Goal: Navigation & Orientation: Understand site structure

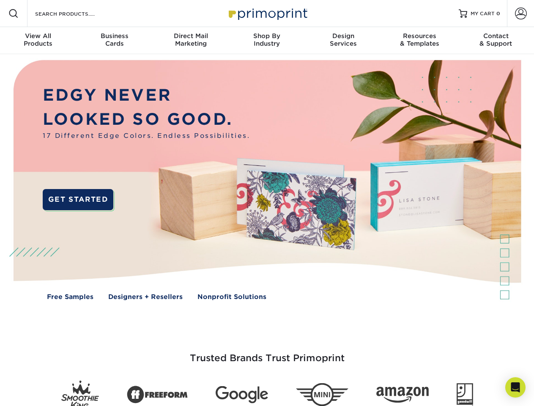
click at [267, 203] on img at bounding box center [267, 186] width 528 height 264
click at [14, 14] on span at bounding box center [13, 13] width 10 height 10
click at [520, 14] on span at bounding box center [521, 14] width 12 height 12
click at [38, 41] on div "View All Products" at bounding box center [38, 39] width 76 height 15
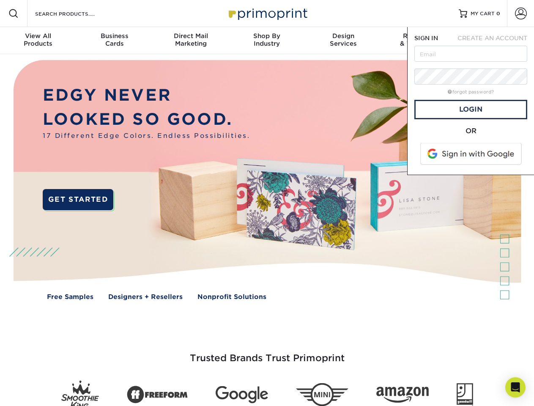
click at [114, 41] on div "Business Cards" at bounding box center [114, 39] width 76 height 15
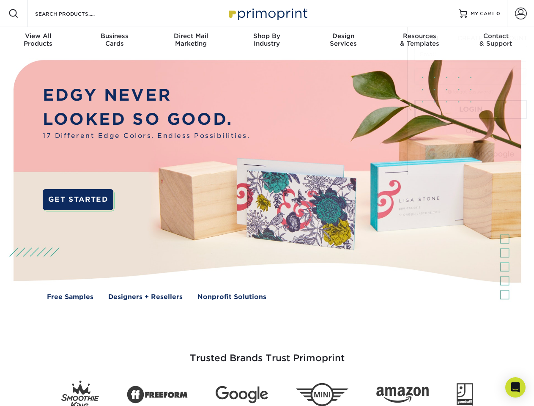
click at [191, 41] on div "Direct Mail Marketing" at bounding box center [191, 39] width 76 height 15
click at [267, 41] on div "Shop By Industry" at bounding box center [267, 39] width 76 height 15
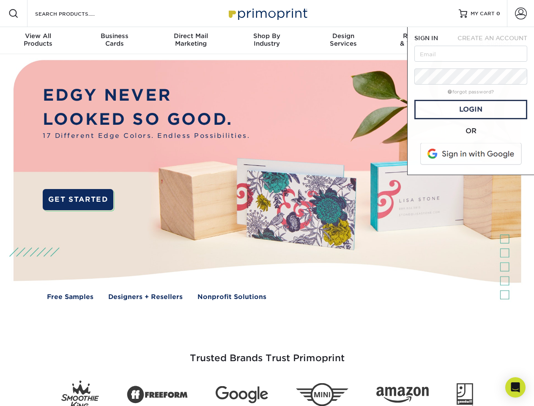
click at [343, 41] on div "Design Services" at bounding box center [343, 39] width 76 height 15
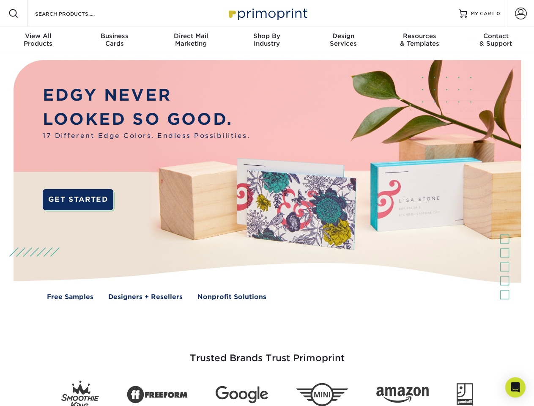
click at [419, 41] on span "SIGN IN" at bounding box center [426, 38] width 24 height 7
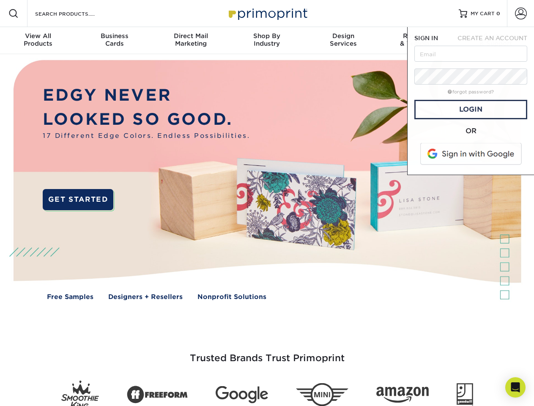
click at [496, 41] on div "Contact & Support" at bounding box center [496, 39] width 76 height 15
